Goal: Transaction & Acquisition: Purchase product/service

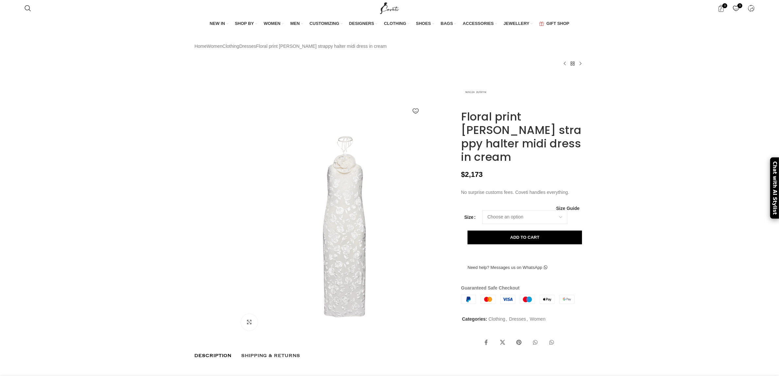
scroll to position [109, 0]
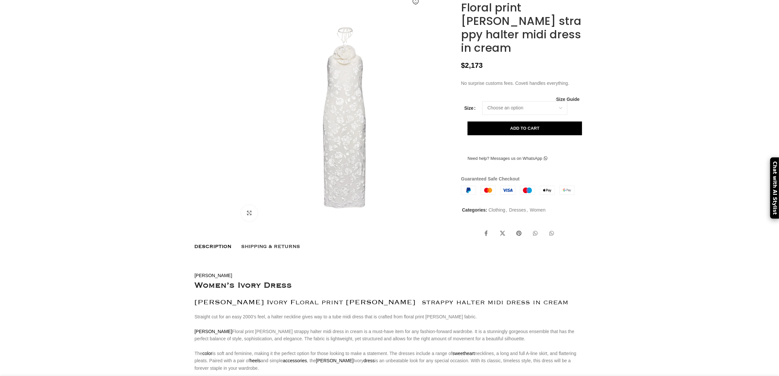
click at [333, 142] on img at bounding box center [344, 117] width 217 height 217
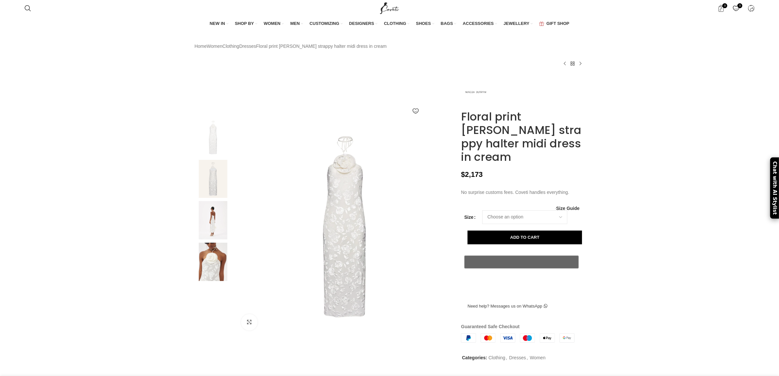
click at [216, 276] on img at bounding box center [213, 261] width 40 height 38
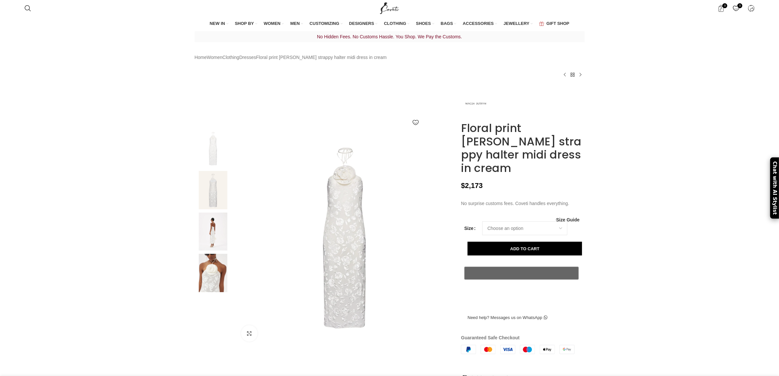
click at [201, 280] on img at bounding box center [213, 273] width 40 height 38
click at [215, 238] on img at bounding box center [213, 231] width 40 height 38
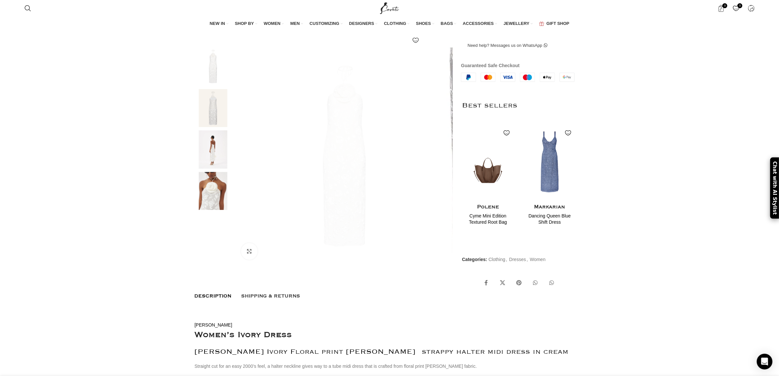
scroll to position [0, 413]
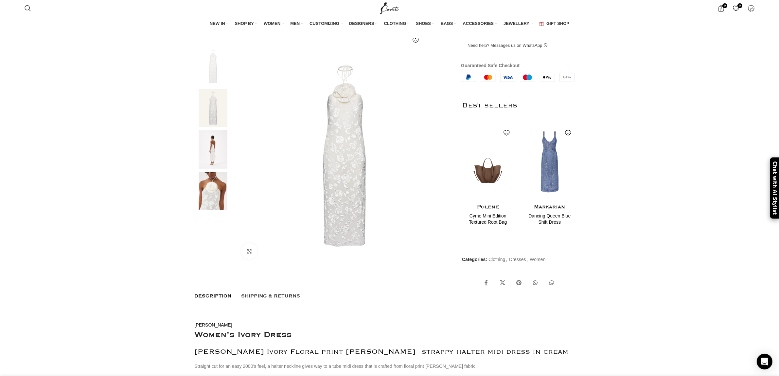
click at [203, 201] on img at bounding box center [213, 191] width 40 height 38
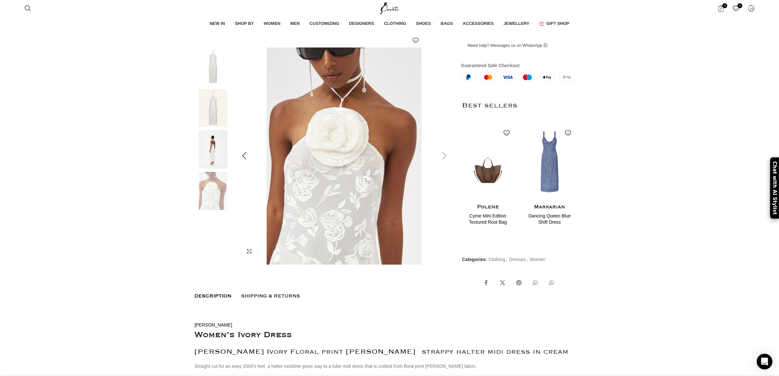
click at [445, 156] on div at bounding box center [444, 156] width 16 height 16
click at [244, 162] on div at bounding box center [244, 156] width 16 height 16
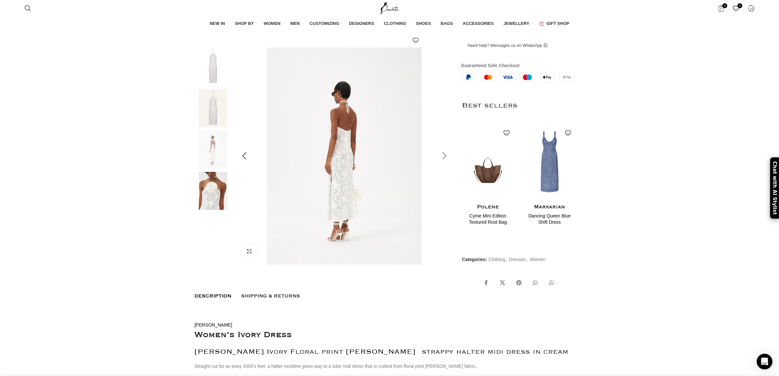
click at [443, 154] on div at bounding box center [444, 156] width 16 height 16
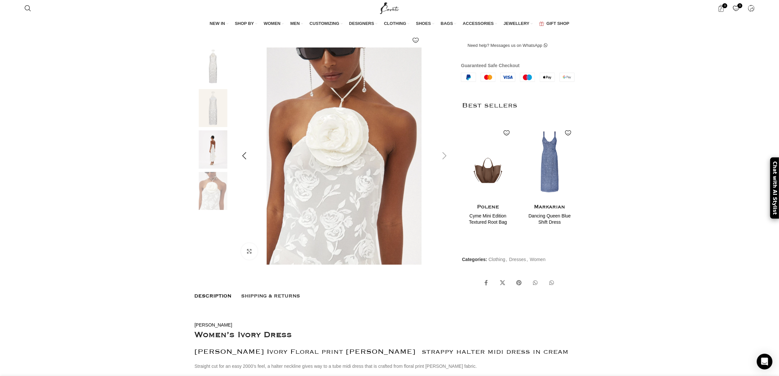
click at [443, 157] on div at bounding box center [444, 156] width 16 height 16
click at [241, 157] on div at bounding box center [244, 156] width 16 height 16
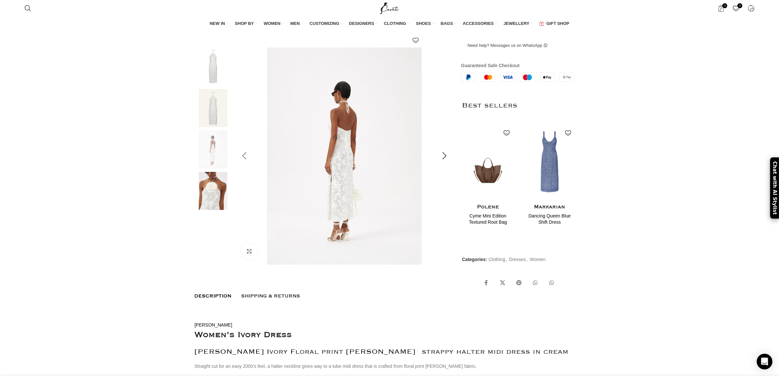
click at [241, 157] on div at bounding box center [244, 156] width 16 height 16
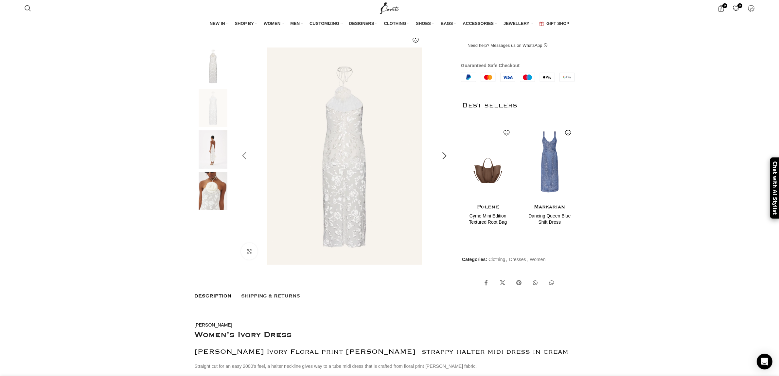
click at [241, 157] on div at bounding box center [244, 156] width 16 height 16
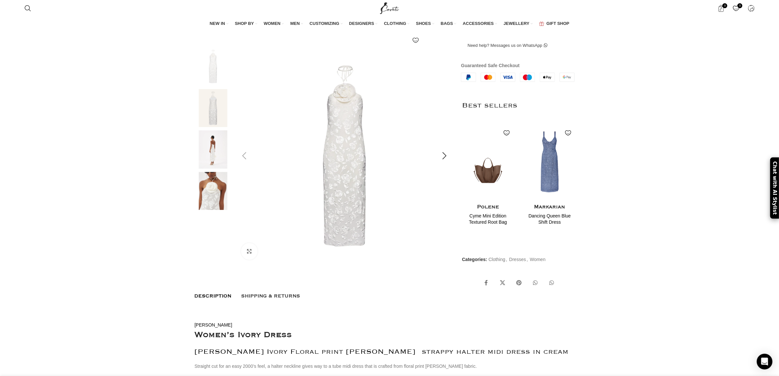
click at [241, 157] on div at bounding box center [244, 156] width 16 height 16
